Goal: Task Accomplishment & Management: Manage account settings

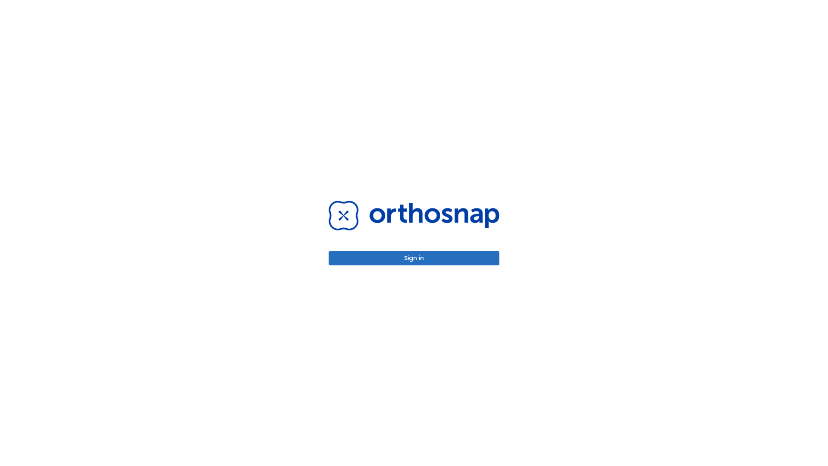
click at [414, 258] on button "Sign in" at bounding box center [413, 258] width 171 height 14
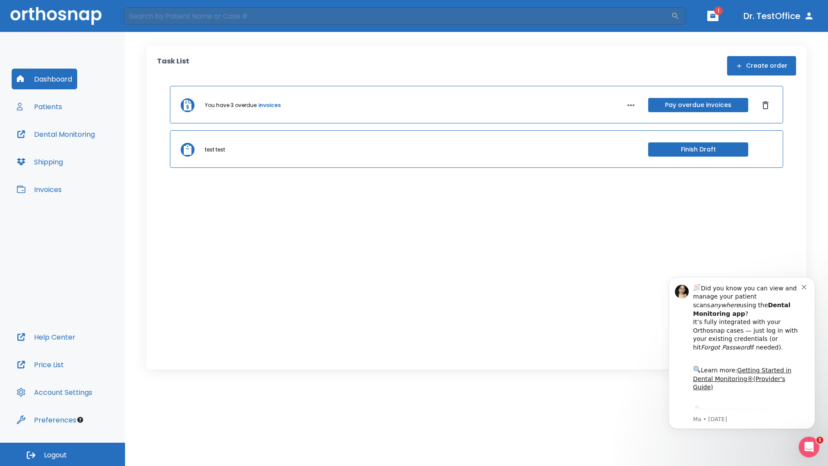
click at [63, 454] on span "Logout" at bounding box center [55, 454] width 23 height 9
